Goal: Transaction & Acquisition: Purchase product/service

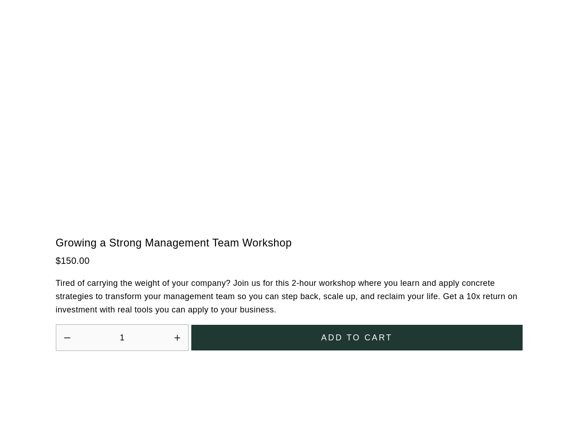
scroll to position [2532, 0]
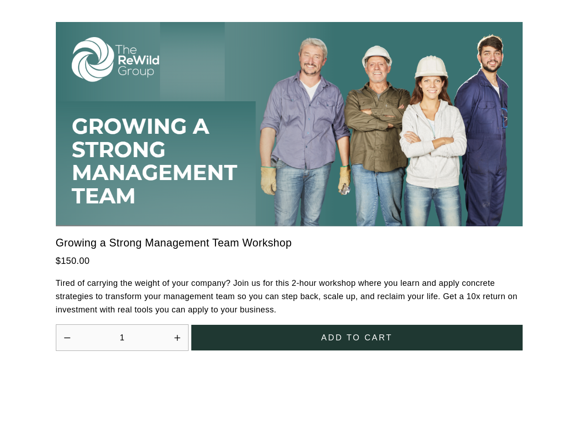
click at [177, 335] on icon "Increase quantity by 1" at bounding box center [176, 337] width 5 height 5
type input "2"
click at [356, 331] on span "Add to cart" at bounding box center [356, 337] width 71 height 12
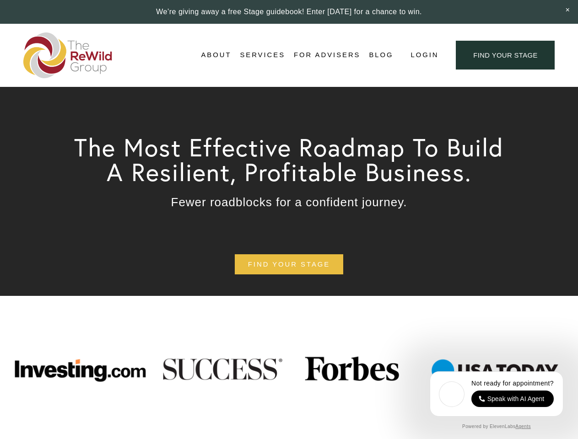
click at [424, 55] on span "Login" at bounding box center [424, 55] width 28 height 12
